Goal: Task Accomplishment & Management: Understand process/instructions

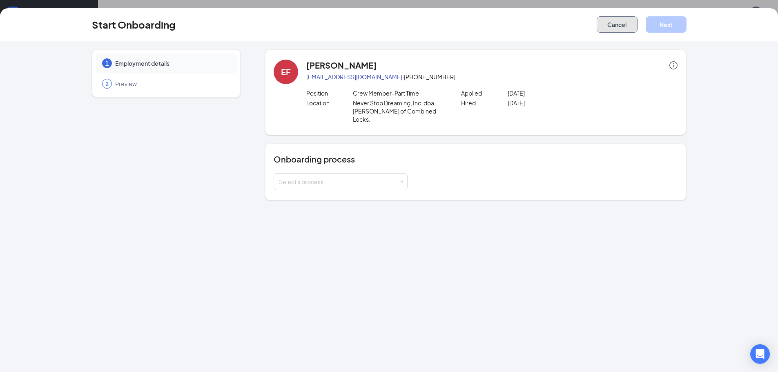
click at [611, 24] on button "Cancel" at bounding box center [616, 24] width 41 height 16
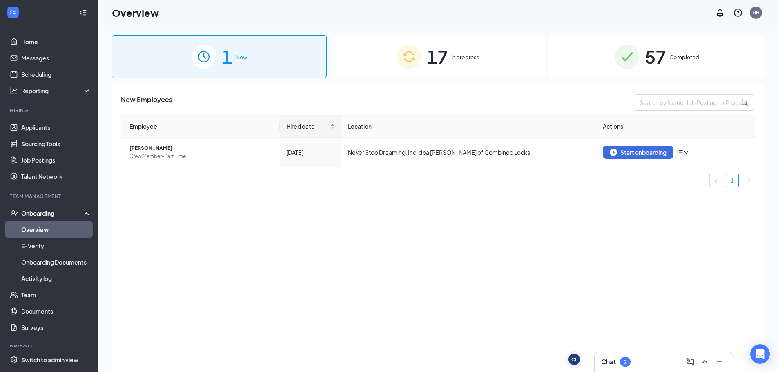
click at [392, 67] on div "17 In progress" at bounding box center [438, 56] width 215 height 43
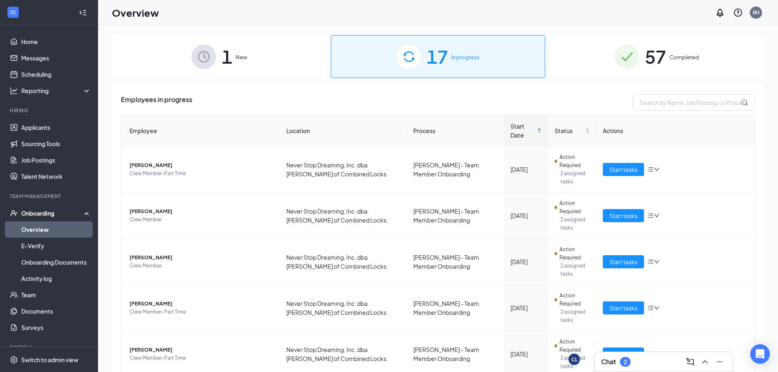
click at [41, 227] on link "Overview" at bounding box center [56, 229] width 70 height 16
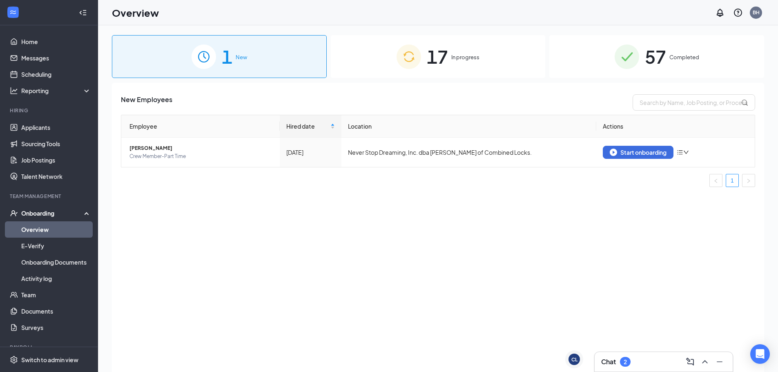
click at [418, 41] on div "17 In progress" at bounding box center [438, 56] width 215 height 43
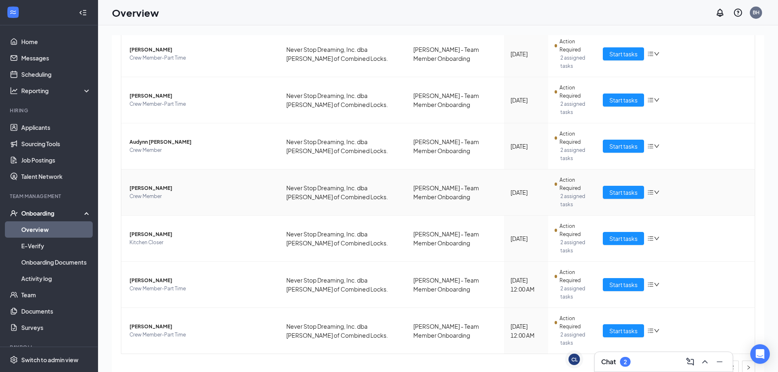
scroll to position [255, 0]
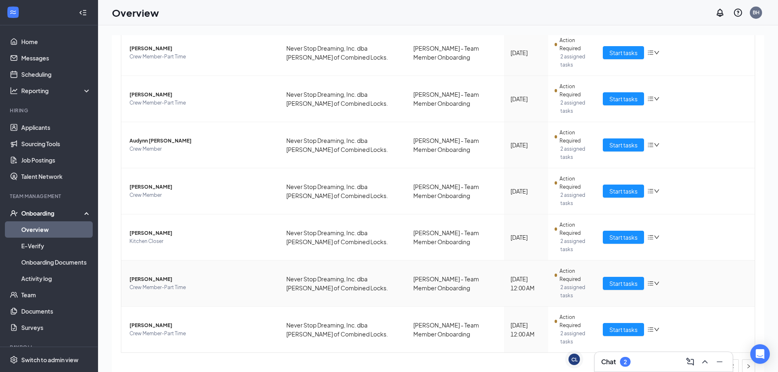
click at [199, 287] on td "[PERSON_NAME] Crew Member-Part Time" at bounding box center [200, 283] width 158 height 46
click at [692, 277] on div "Start tasks" at bounding box center [675, 283] width 145 height 13
click at [611, 279] on span "Start tasks" at bounding box center [623, 283] width 28 height 9
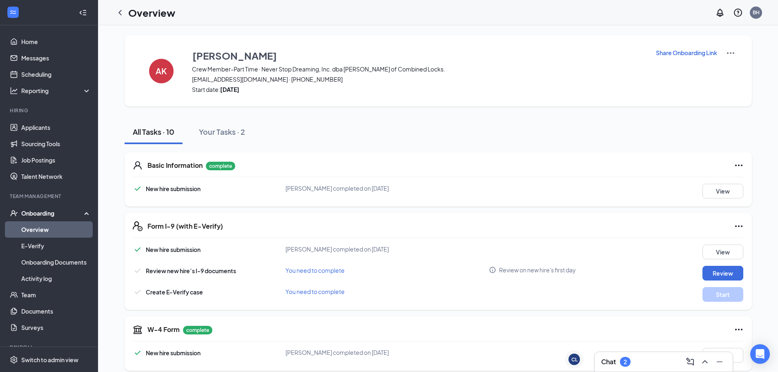
click at [633, 360] on div "Chat 2" at bounding box center [663, 361] width 125 height 13
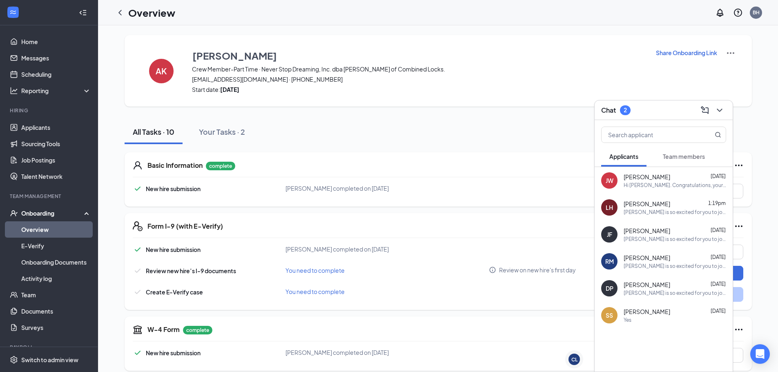
click at [380, 158] on div "Basic Information complete New hire submission [PERSON_NAME] completed on [DATE…" at bounding box center [438, 179] width 627 height 54
drag, startPoint x: 502, startPoint y: 115, endPoint x: 494, endPoint y: 107, distance: 10.4
click at [497, 111] on div "AK [PERSON_NAME] Crew Member-Part Time · Never Stop Dreaming, Inc. dba [PERSON_…" at bounding box center [438, 336] width 627 height 603
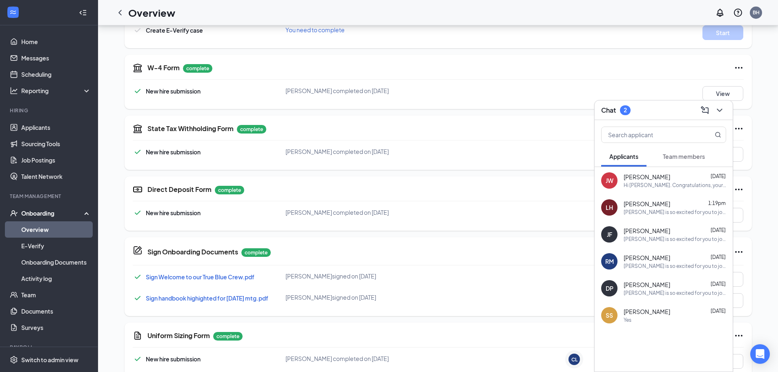
scroll to position [276, 0]
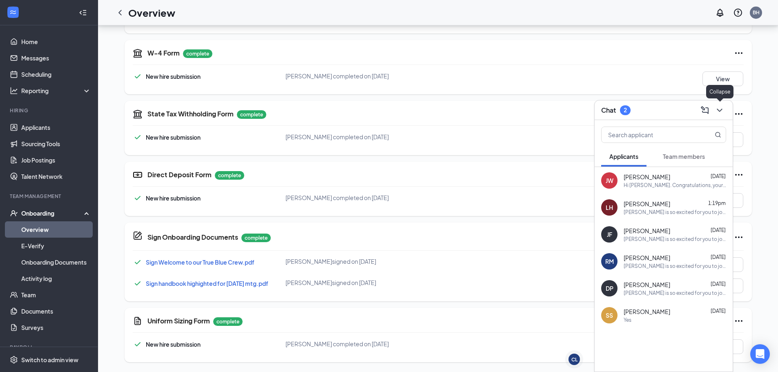
click at [712, 109] on div at bounding box center [718, 110] width 15 height 13
click at [723, 105] on button at bounding box center [719, 110] width 13 height 13
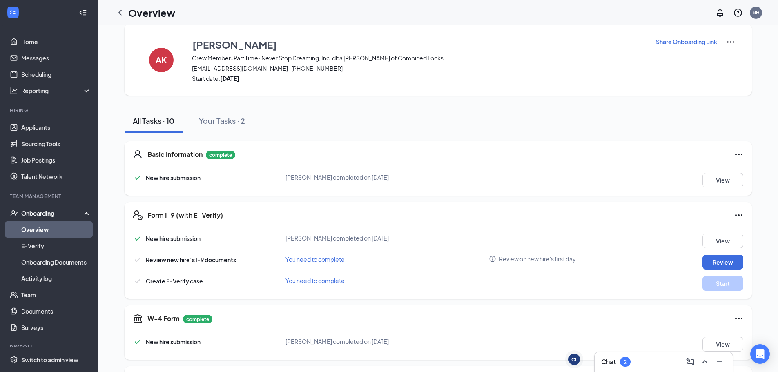
scroll to position [0, 0]
